Goal: Task Accomplishment & Management: Manage account settings

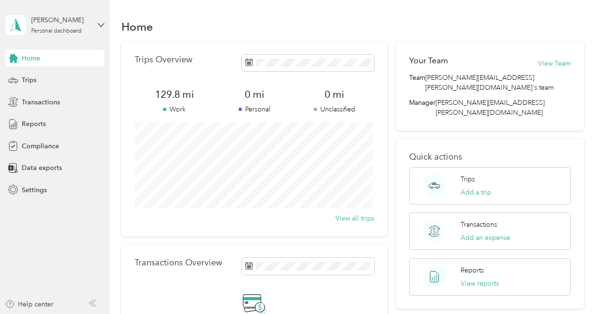
click at [206, 287] on div "Transactions Overview No transactions recorded yet Connect your bank or credit …" at bounding box center [254, 314] width 267 height 138
click at [355, 215] on button "View all trips" at bounding box center [355, 219] width 39 height 10
